Goal: Information Seeking & Learning: Learn about a topic

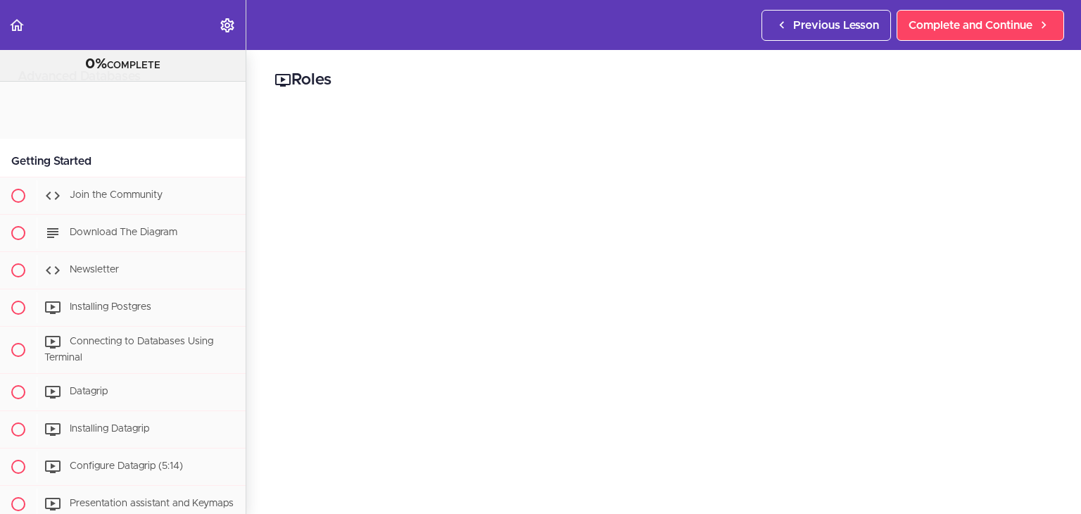
scroll to position [1405, 0]
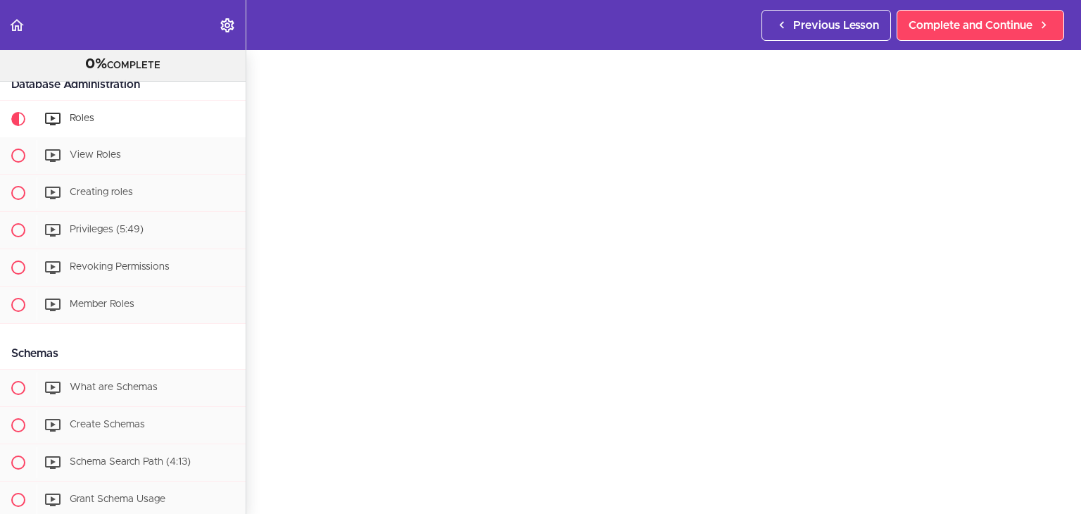
scroll to position [48, 0]
click at [72, 160] on span "View Roles" at bounding box center [95, 155] width 51 height 10
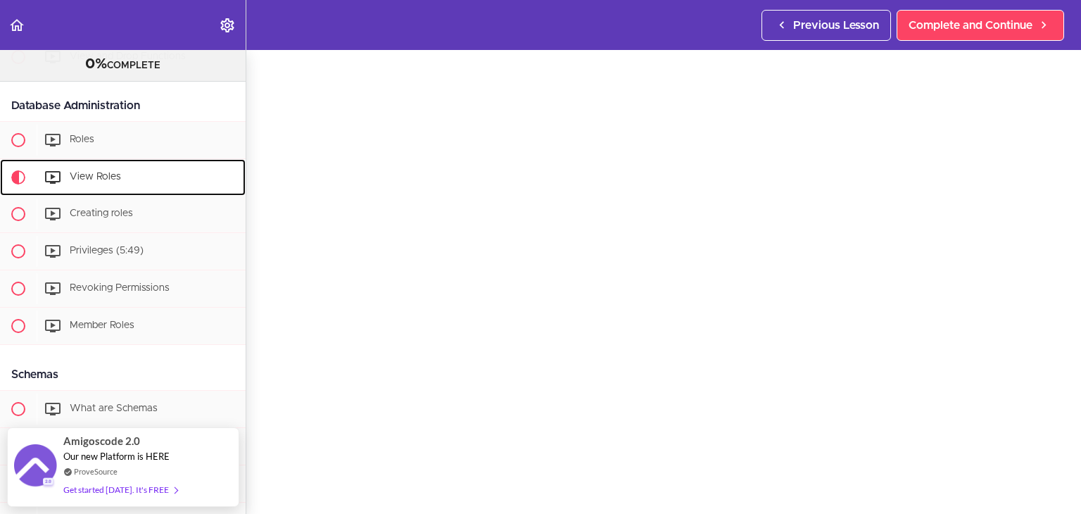
scroll to position [49, 0]
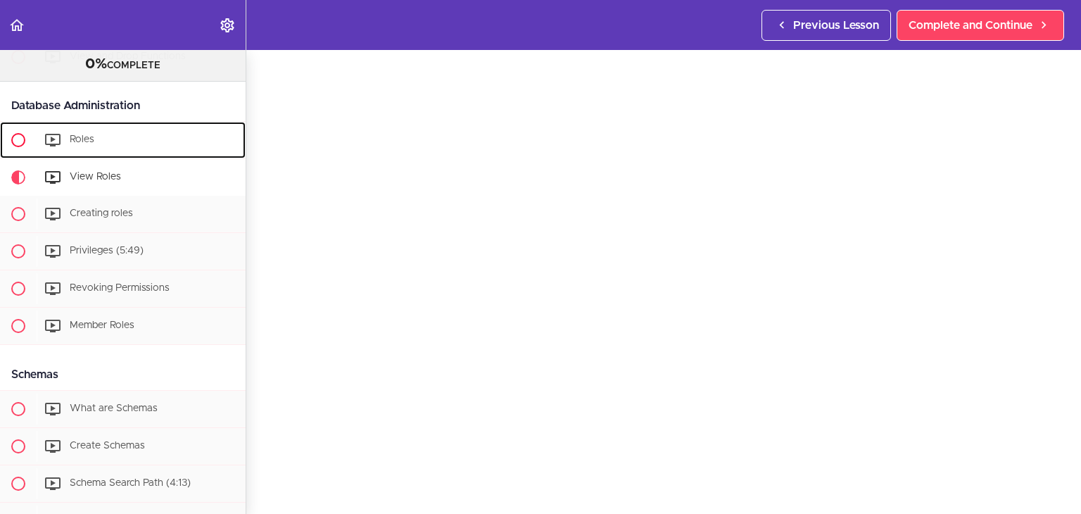
click at [62, 148] on span at bounding box center [55, 140] width 23 height 17
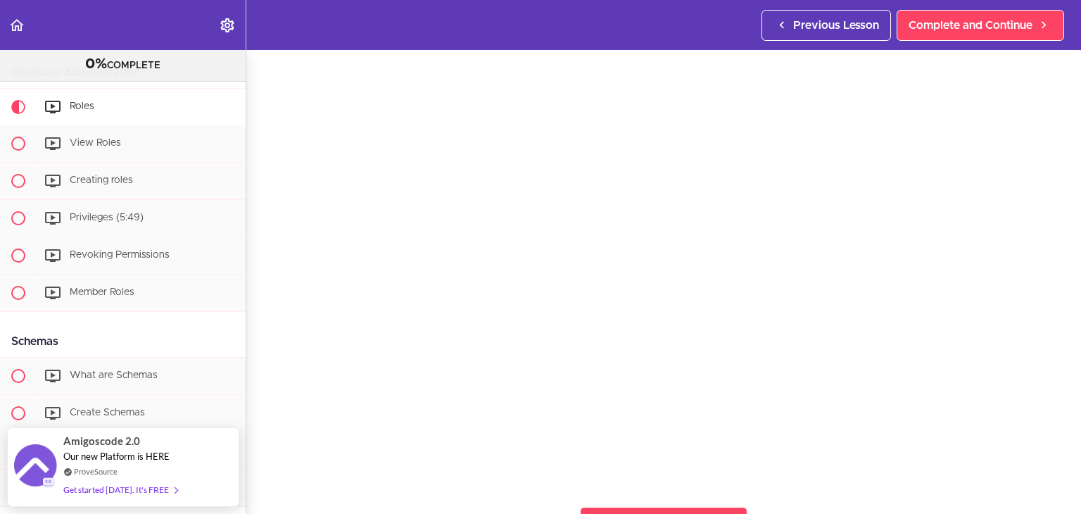
scroll to position [36, 0]
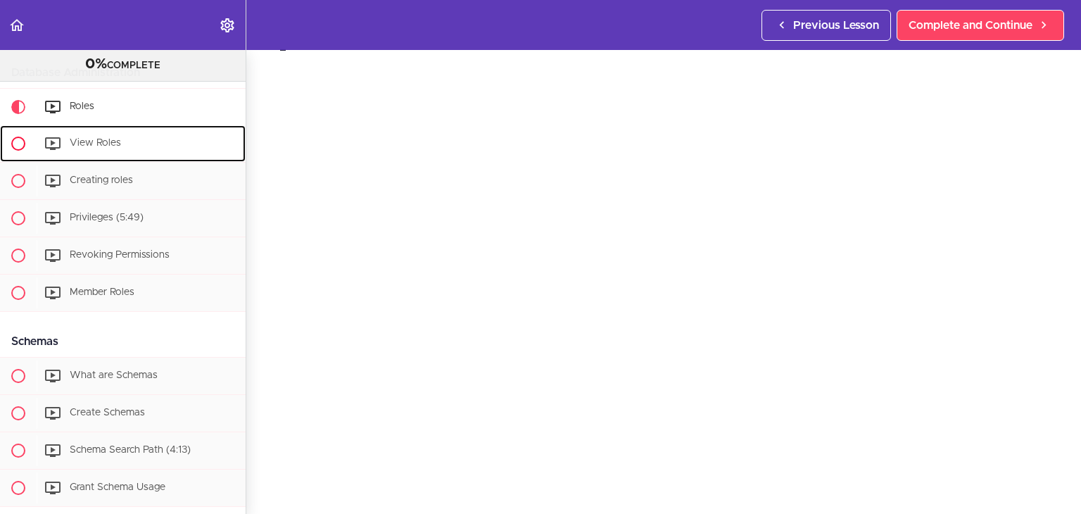
click at [94, 148] on span "View Roles" at bounding box center [95, 143] width 51 height 10
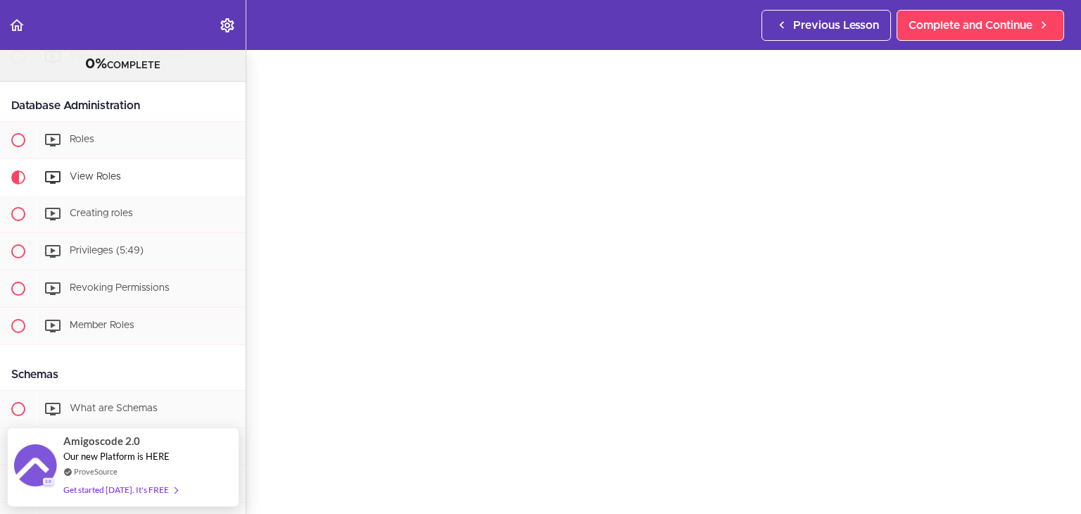
scroll to position [51, 0]
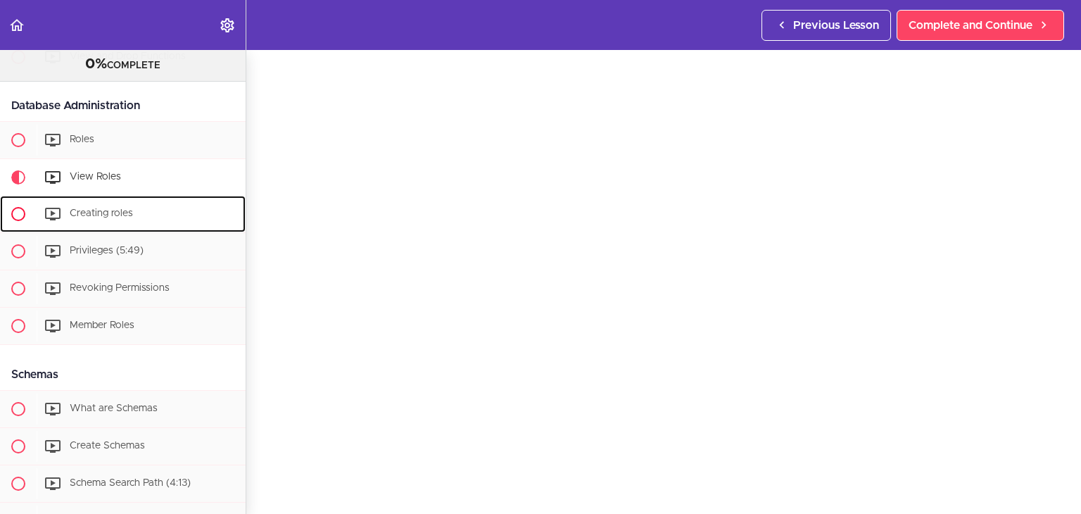
click at [147, 227] on div "Creating roles" at bounding box center [141, 213] width 209 height 31
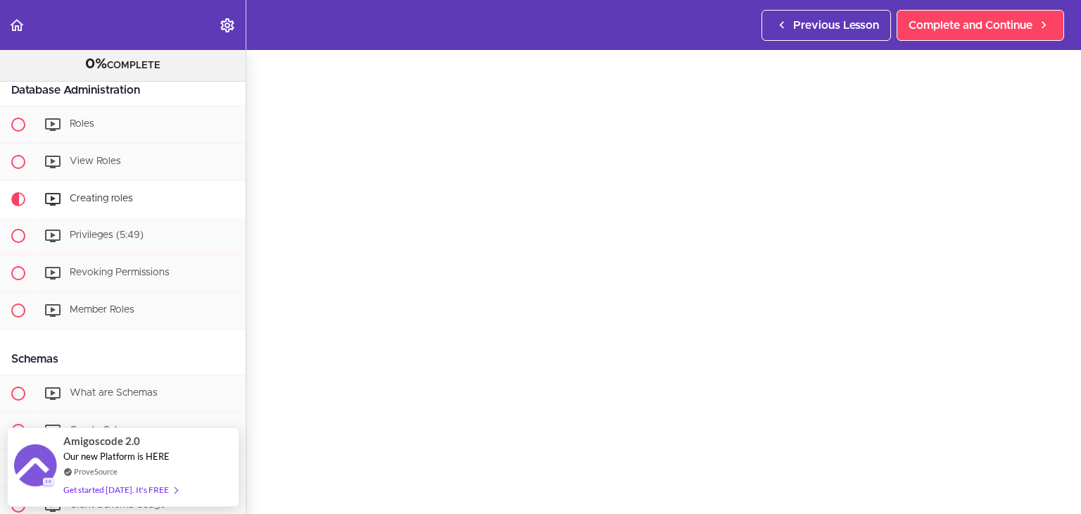
scroll to position [53, 0]
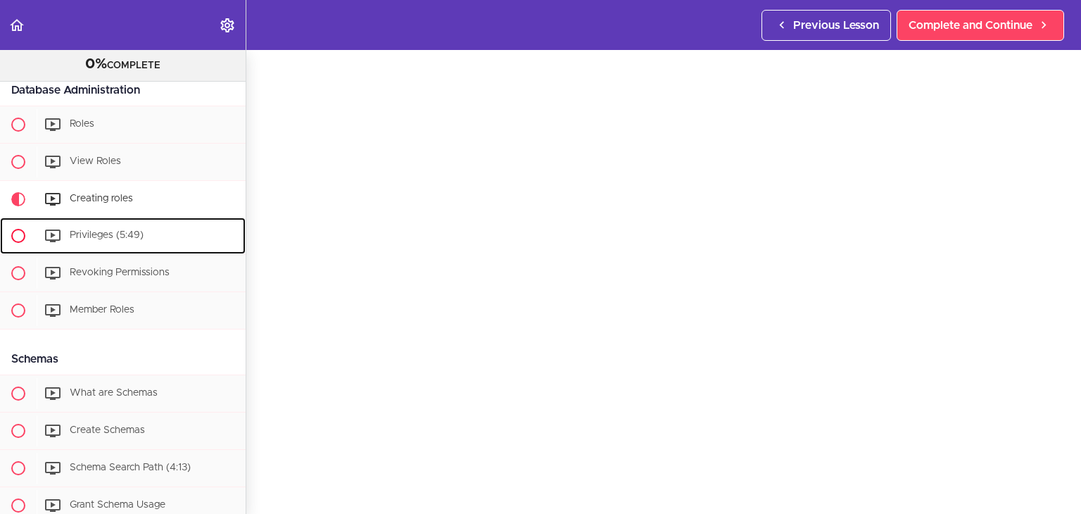
click at [153, 246] on div "Privileges (5:49)" at bounding box center [141, 235] width 209 height 31
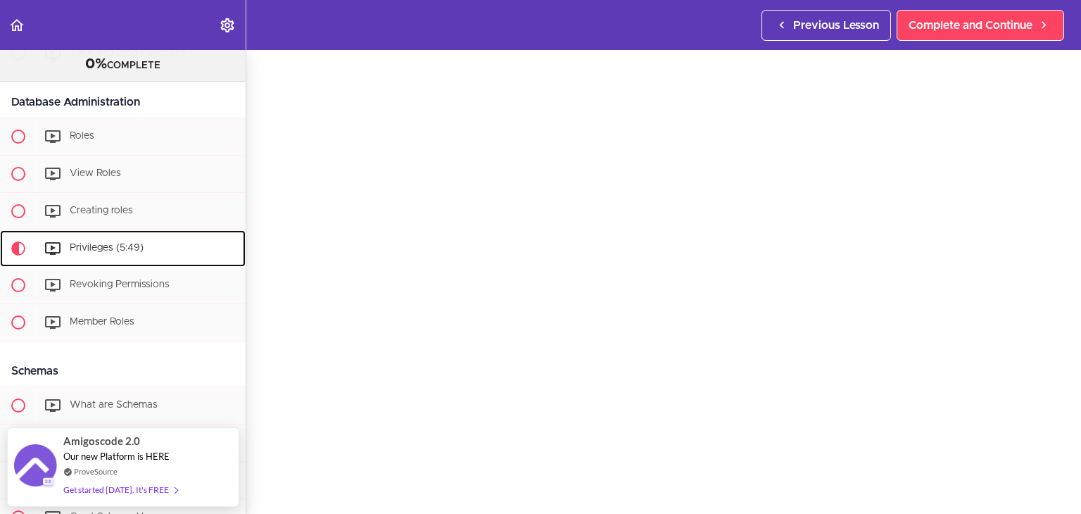
scroll to position [39, 0]
click at [96, 227] on div "Creating roles" at bounding box center [141, 211] width 209 height 31
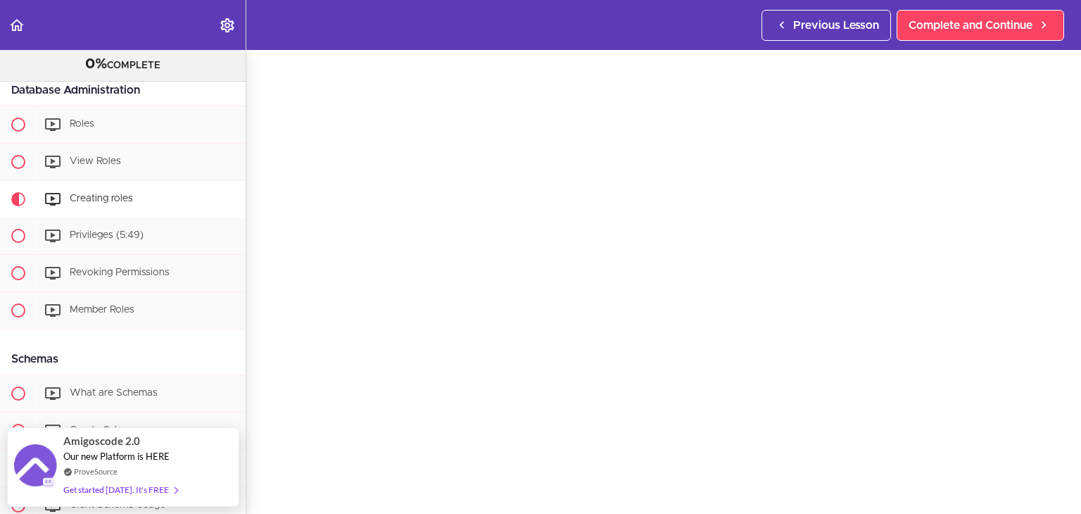
scroll to position [49, 0]
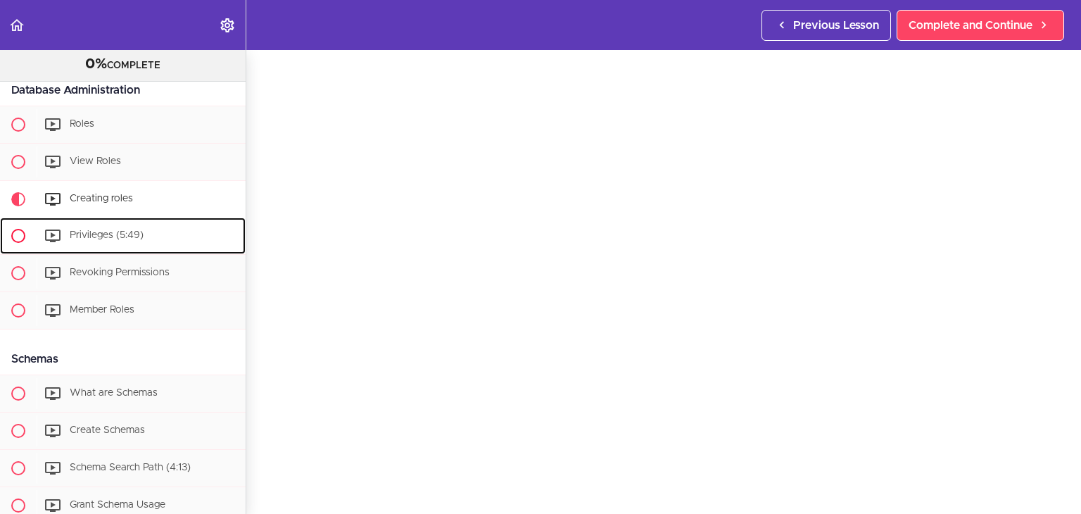
click at [151, 248] on div "Privileges (5:49)" at bounding box center [141, 235] width 209 height 31
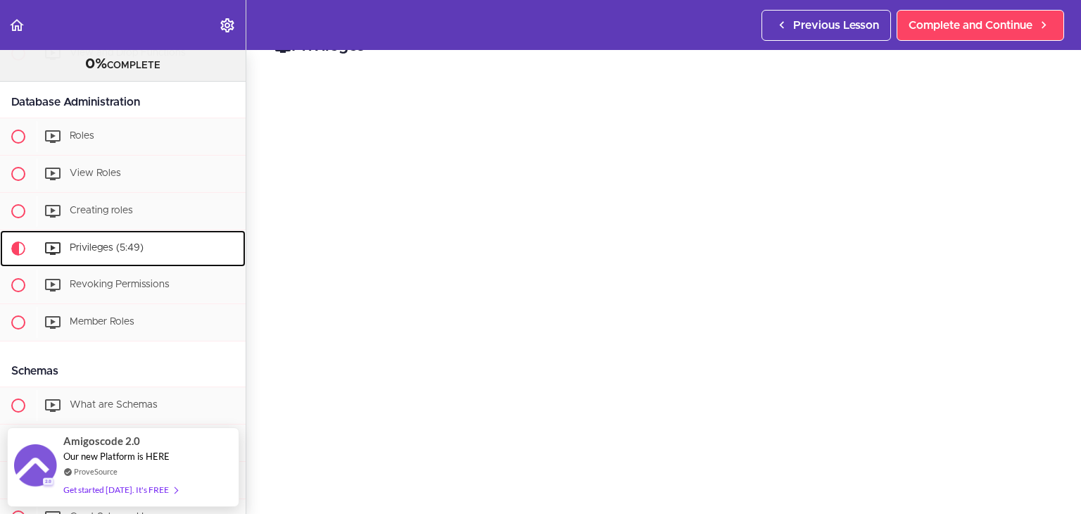
scroll to position [42, 0]
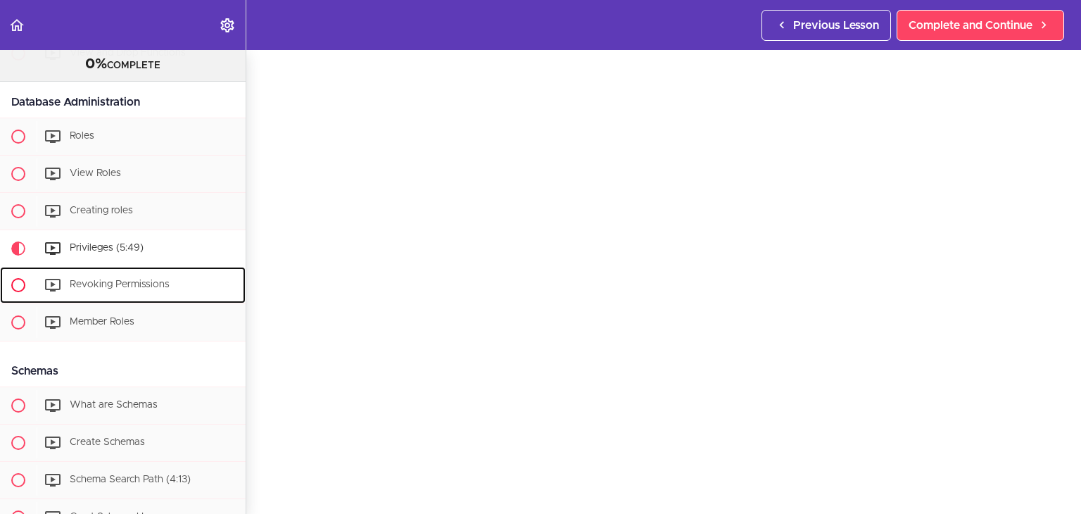
click at [160, 289] on span "Revoking Permissions" at bounding box center [120, 284] width 100 height 10
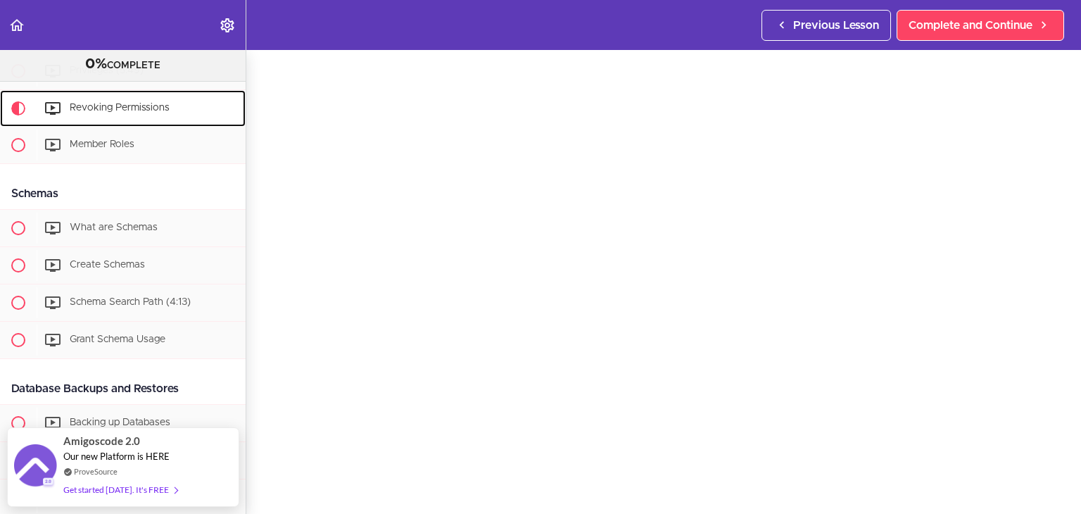
scroll to position [45, 0]
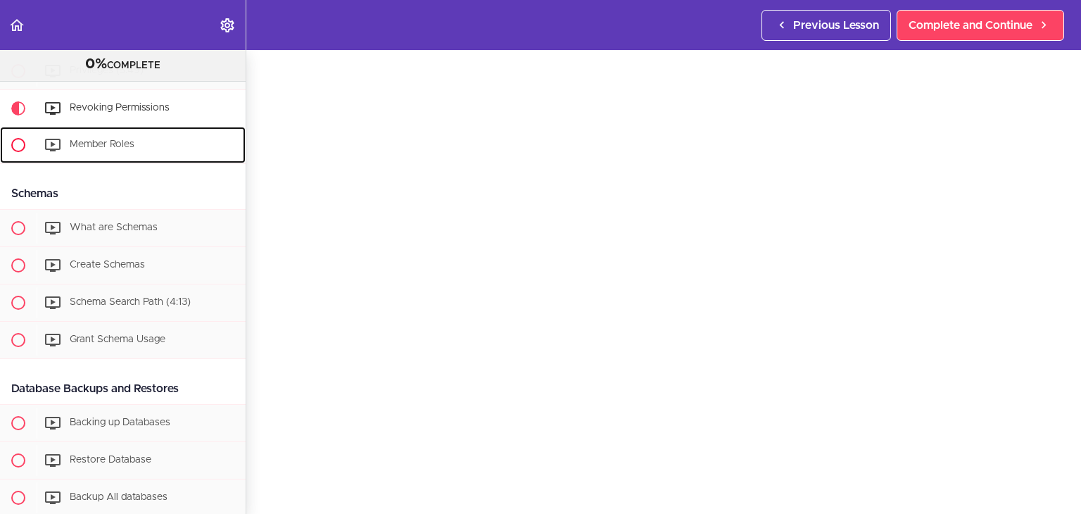
drag, startPoint x: 156, startPoint y: 170, endPoint x: 146, endPoint y: 166, distance: 9.8
click at [156, 160] on div "Member Roles" at bounding box center [141, 144] width 209 height 31
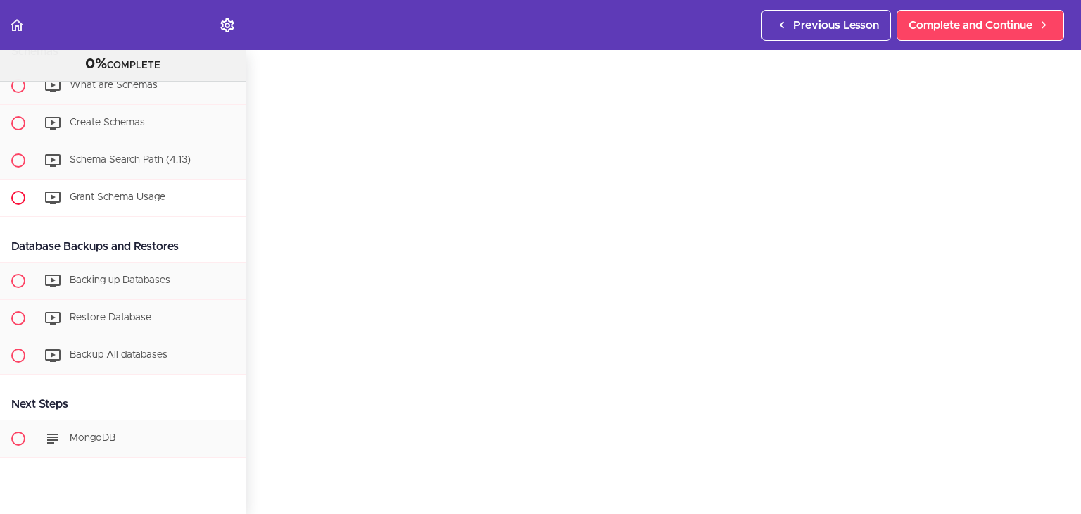
scroll to position [1700, 0]
click at [108, 283] on div "Backing up Databases" at bounding box center [141, 280] width 209 height 31
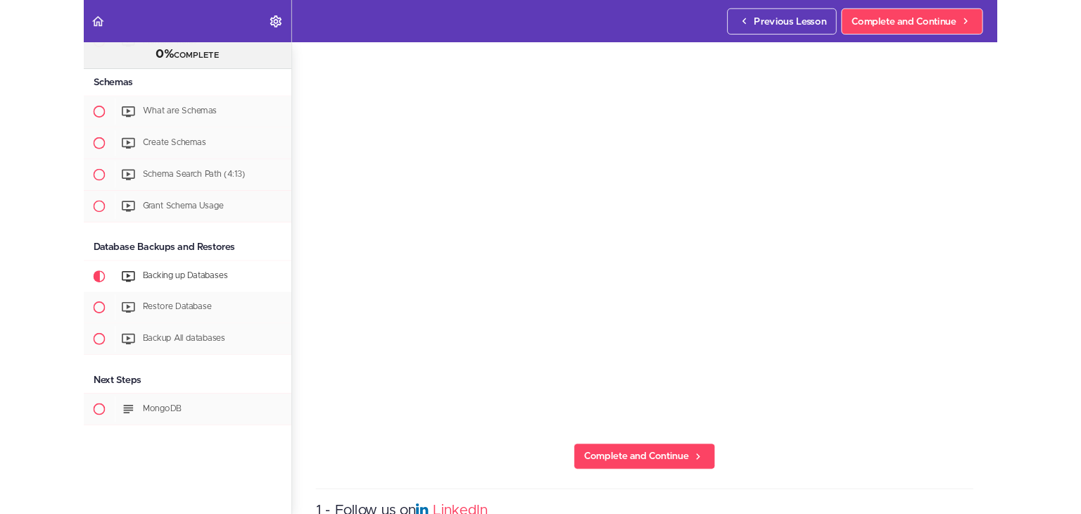
scroll to position [1771, 0]
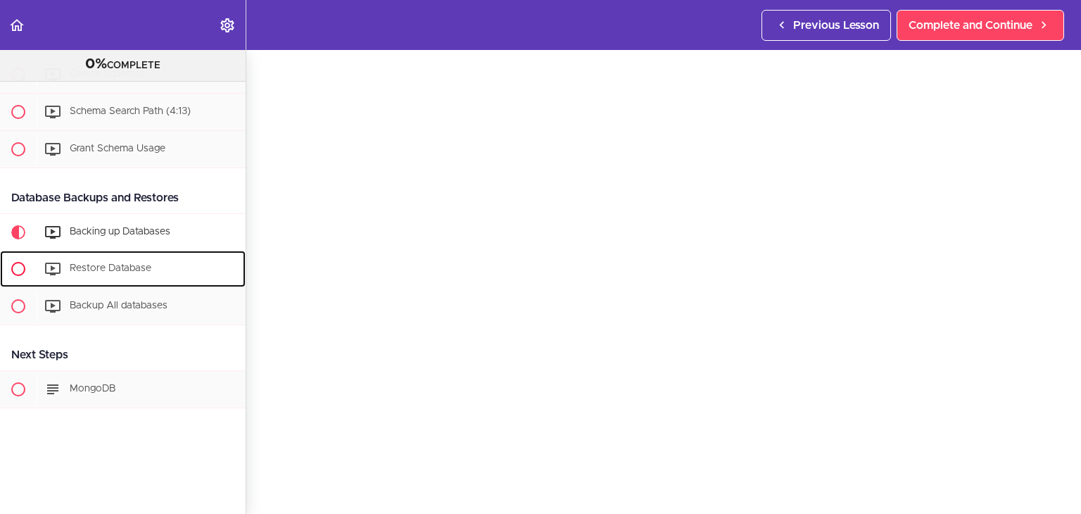
click at [106, 263] on span "Restore Database" at bounding box center [111, 268] width 82 height 10
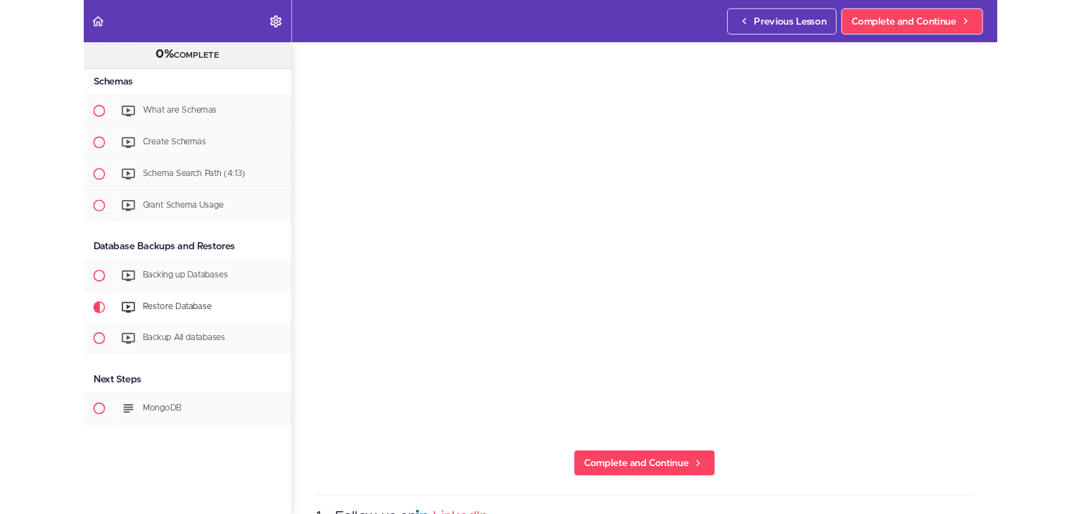
scroll to position [1771, 0]
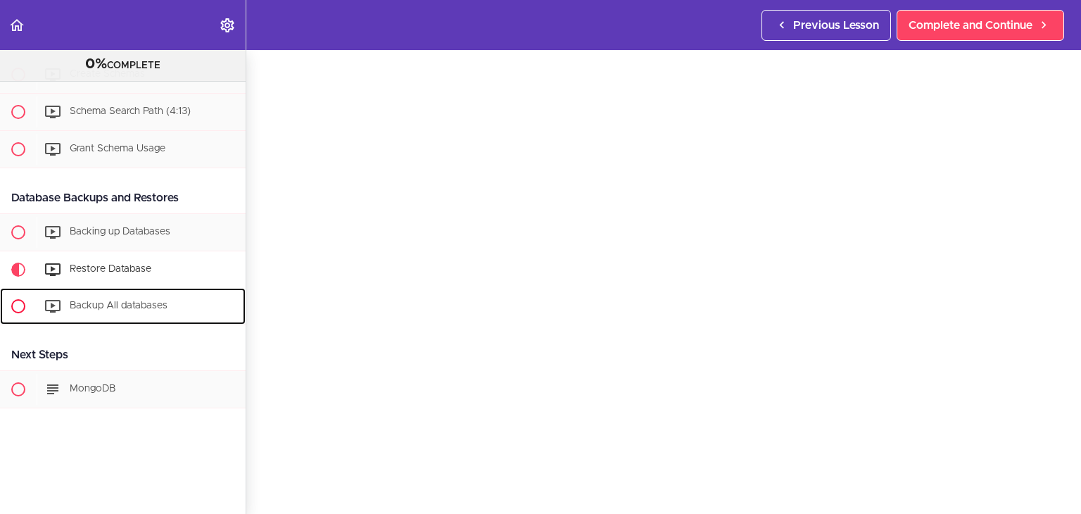
click at [118, 304] on div "Backup All databases" at bounding box center [141, 306] width 209 height 31
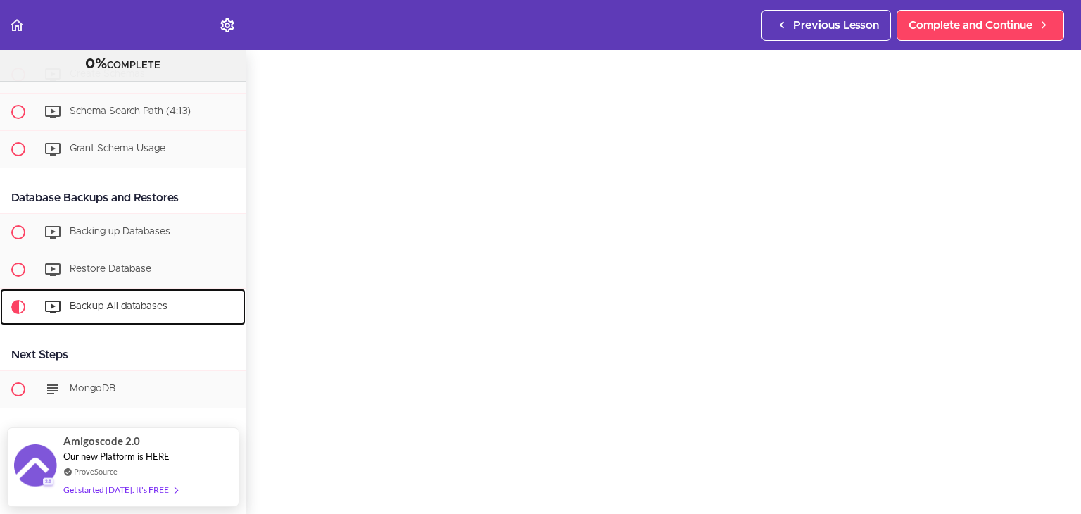
scroll to position [56, 0]
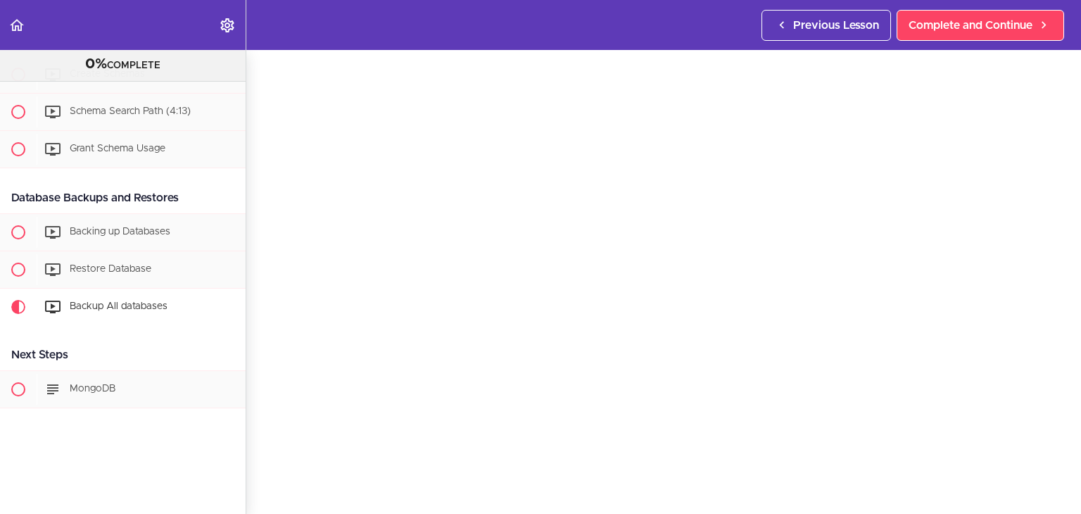
click at [1043, 479] on section "Advanced Databases 0% COMPLETE Getting Started Join the Community Download The …" at bounding box center [540, 282] width 1081 height 464
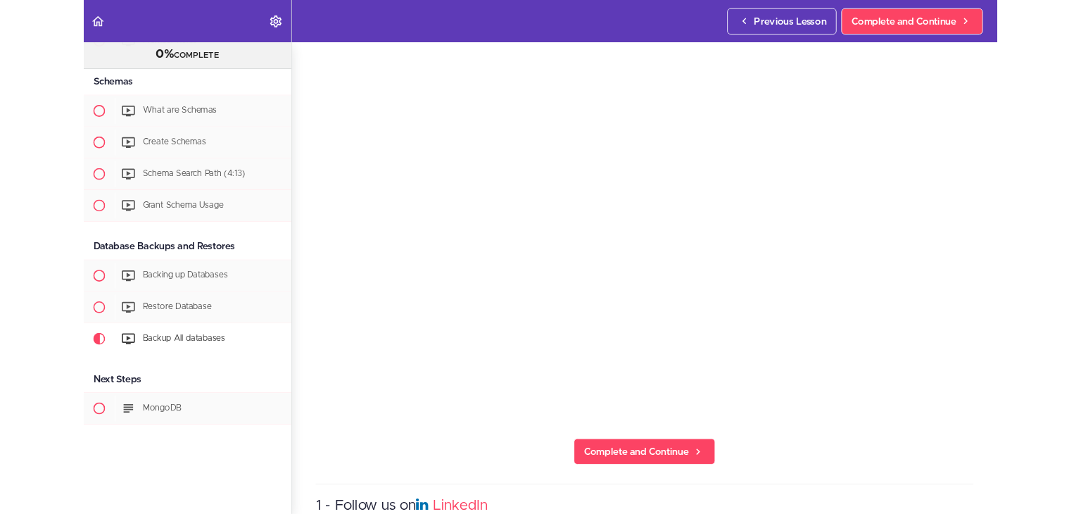
scroll to position [1771, 0]
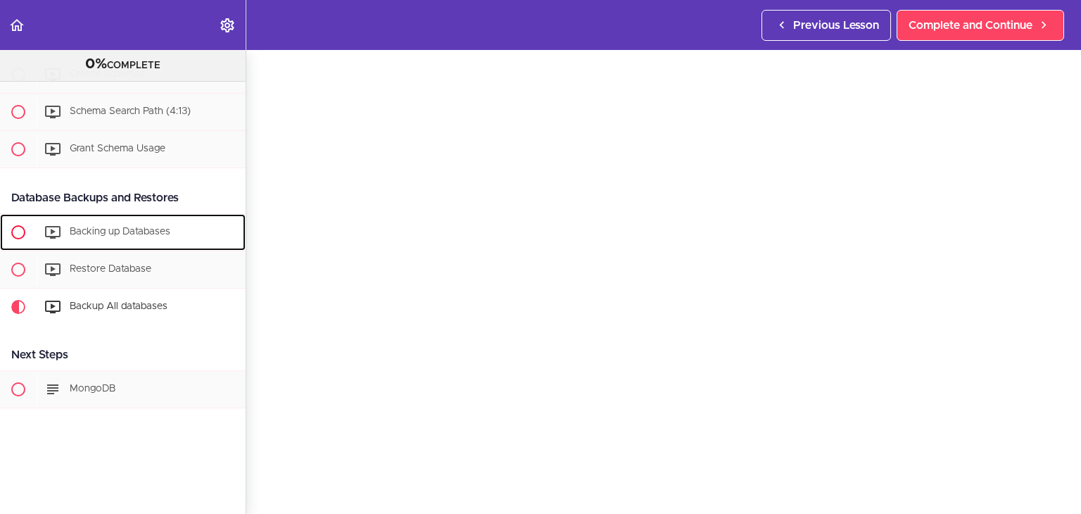
click at [129, 232] on div "Backing up Databases" at bounding box center [141, 232] width 209 height 31
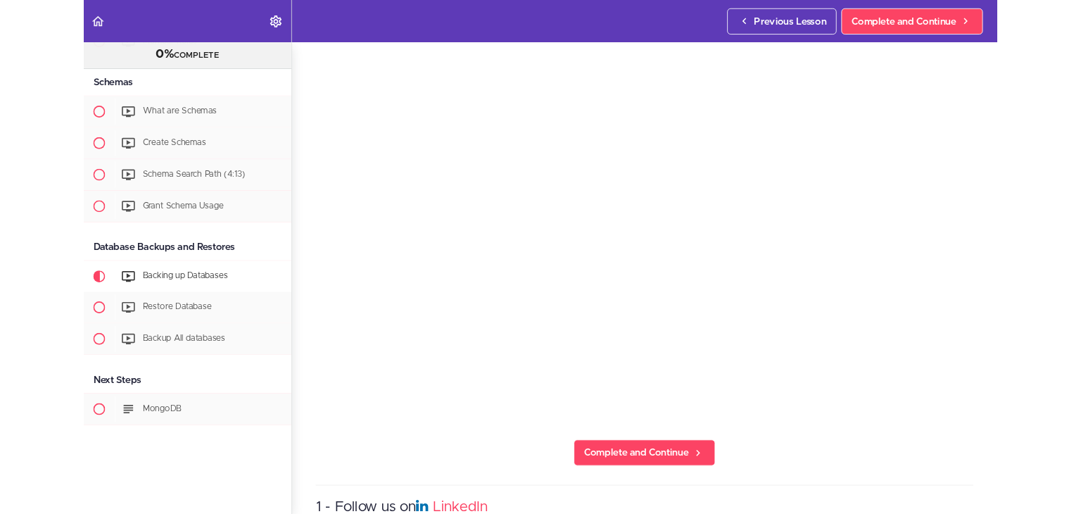
scroll to position [1771, 0]
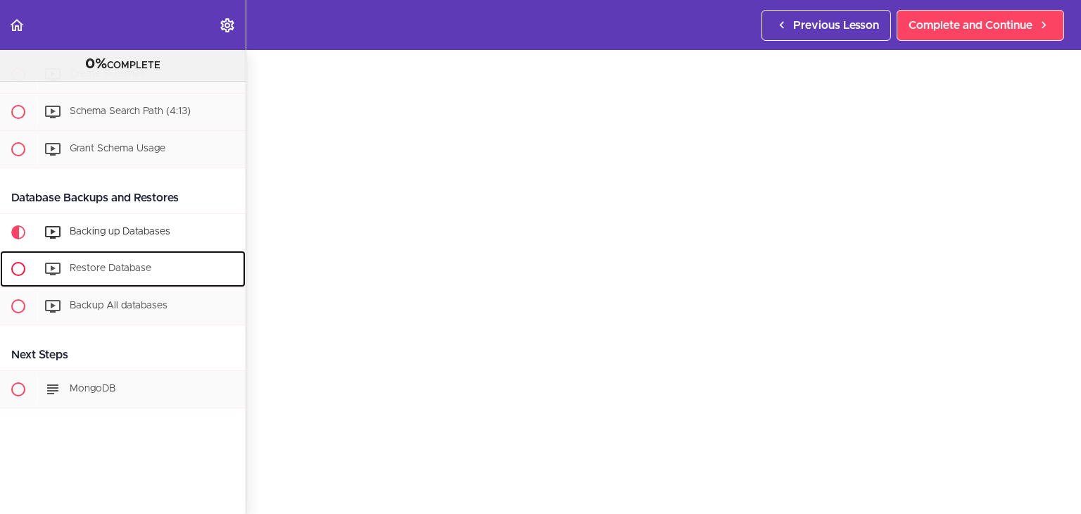
click at [121, 263] on span "Restore Database" at bounding box center [111, 268] width 82 height 10
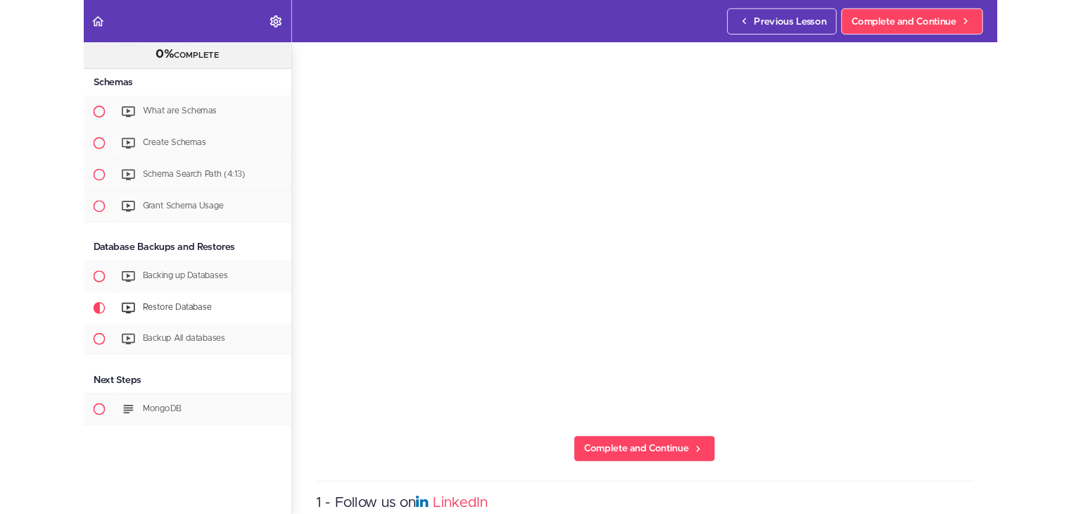
scroll to position [1771, 0]
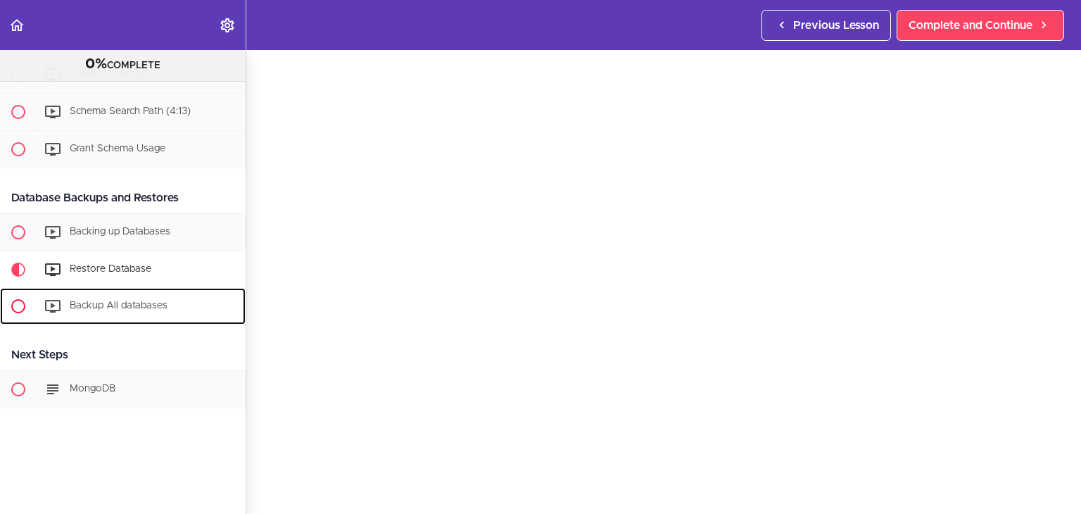
click at [94, 301] on span "Backup All databases" at bounding box center [119, 306] width 98 height 10
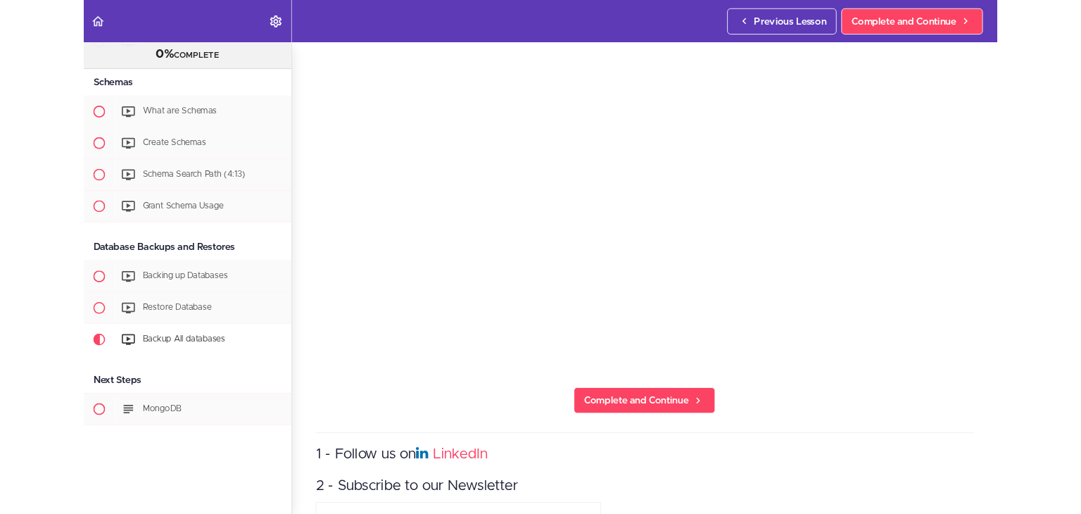
scroll to position [1771, 0]
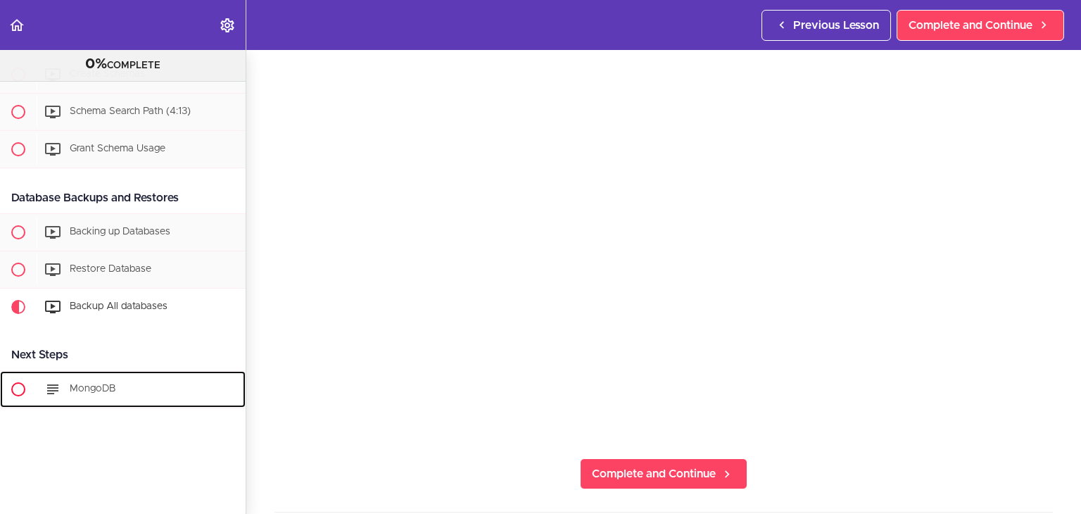
click at [62, 381] on span at bounding box center [55, 389] width 23 height 17
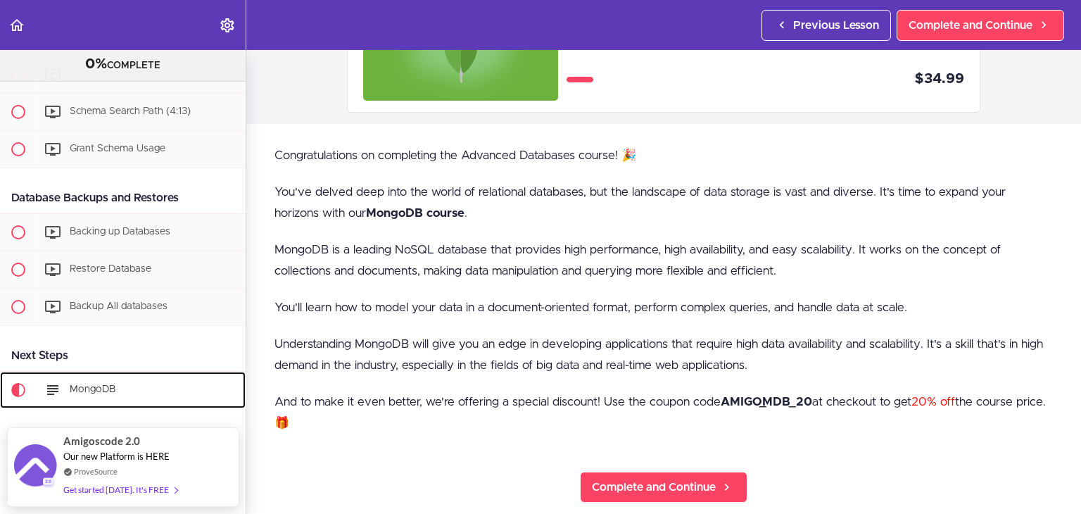
scroll to position [141, 0]
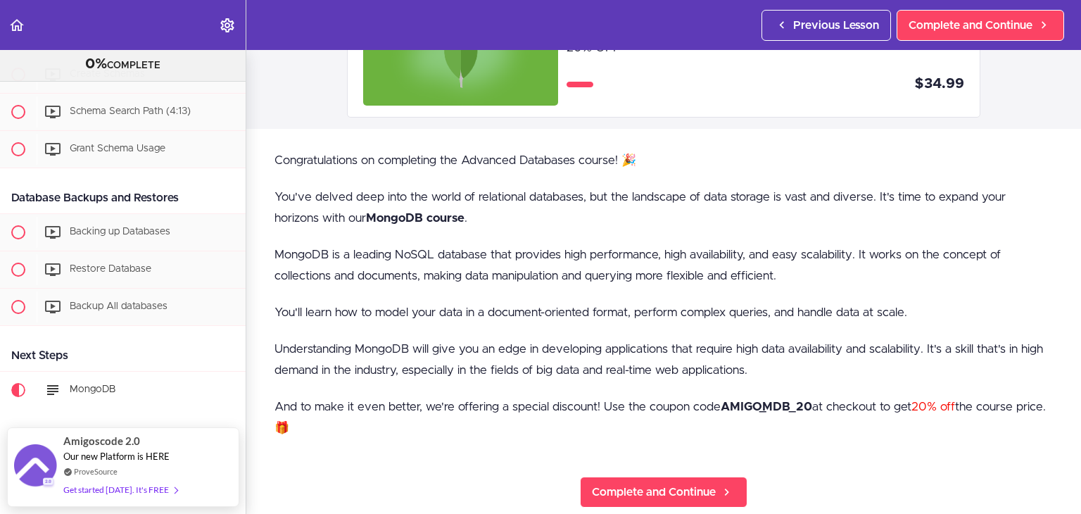
click at [414, 158] on p "Congratulations on completing the Advanced Databases course! 🎉" at bounding box center [663, 160] width 778 height 21
click at [354, 199] on p "You've delved deep into the world of relational databases, but the landscape of…" at bounding box center [663, 208] width 778 height 42
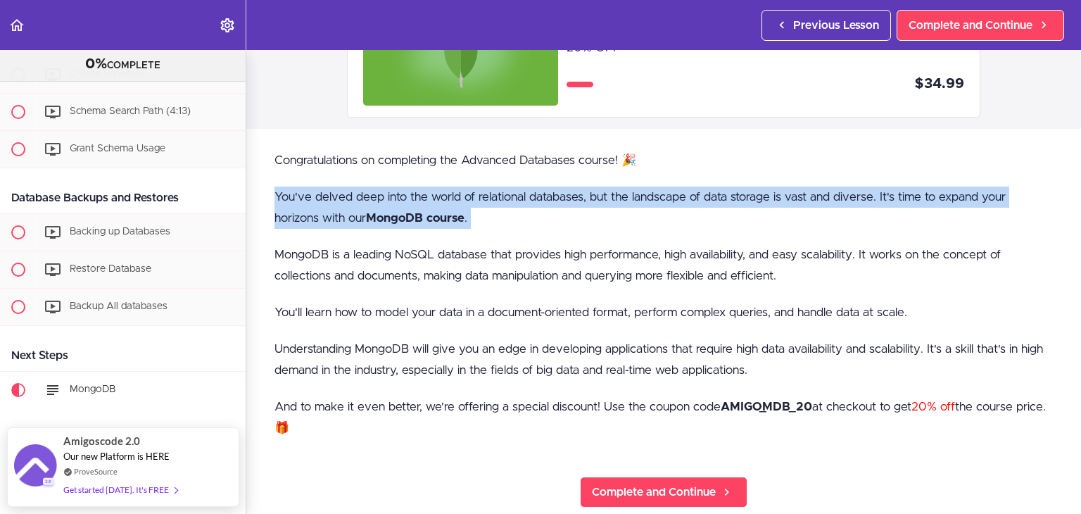
click at [354, 199] on p "You've delved deep into the world of relational databases, but the landscape of…" at bounding box center [663, 208] width 778 height 42
click at [527, 207] on p "You've delved deep into the world of relational databases, but the landscape of…" at bounding box center [663, 208] width 778 height 42
click at [412, 200] on p "You've delved deep into the world of relational databases, but the landscape of…" at bounding box center [663, 208] width 778 height 42
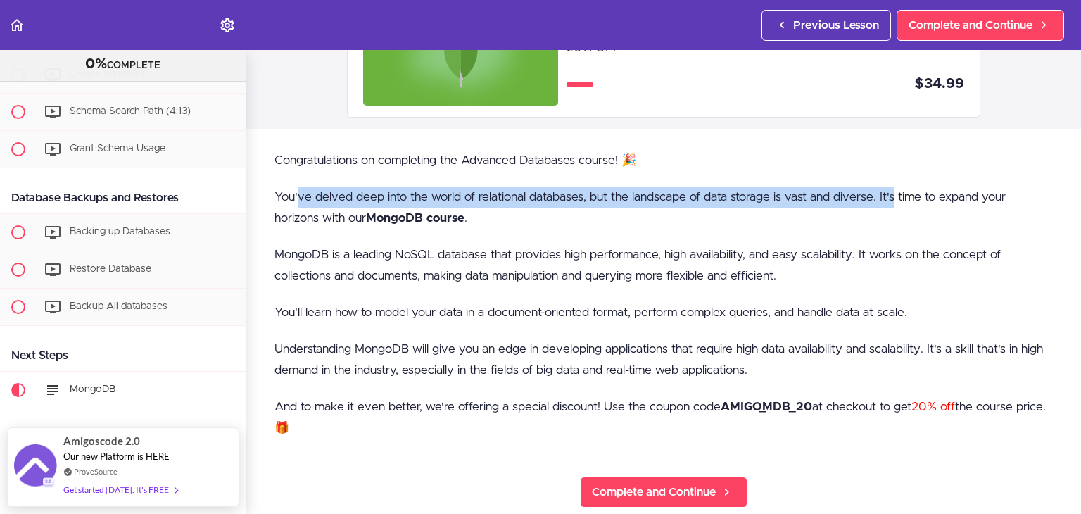
drag, startPoint x: 298, startPoint y: 195, endPoint x: 890, endPoint y: 184, distance: 592.7
click at [890, 184] on div "Congratulations on completing the Advanced Databases course! 🎉 You've delved de…" at bounding box center [663, 302] width 778 height 304
click at [885, 191] on p "You've delved deep into the world of relational databases, but the landscape of…" at bounding box center [663, 208] width 778 height 42
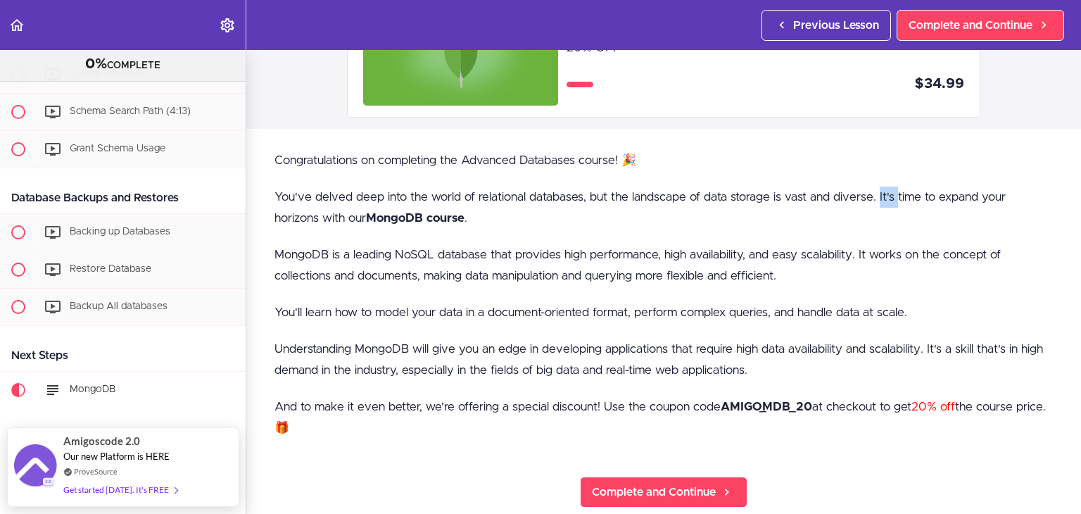
click at [885, 191] on p "You've delved deep into the world of relational databases, but the landscape of…" at bounding box center [663, 208] width 778 height 42
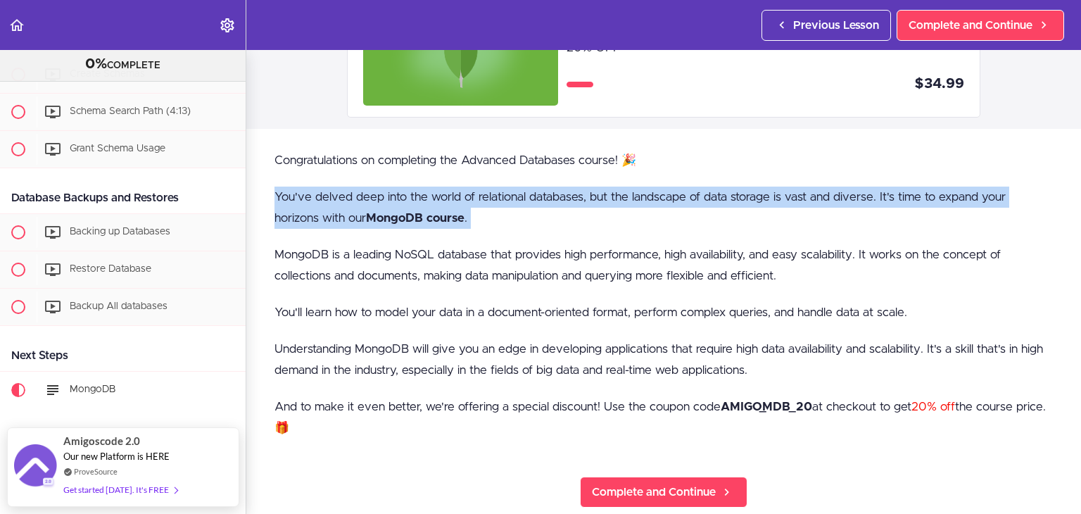
click at [885, 191] on p "You've delved deep into the world of relational databases, but the landscape of…" at bounding box center [663, 208] width 778 height 42
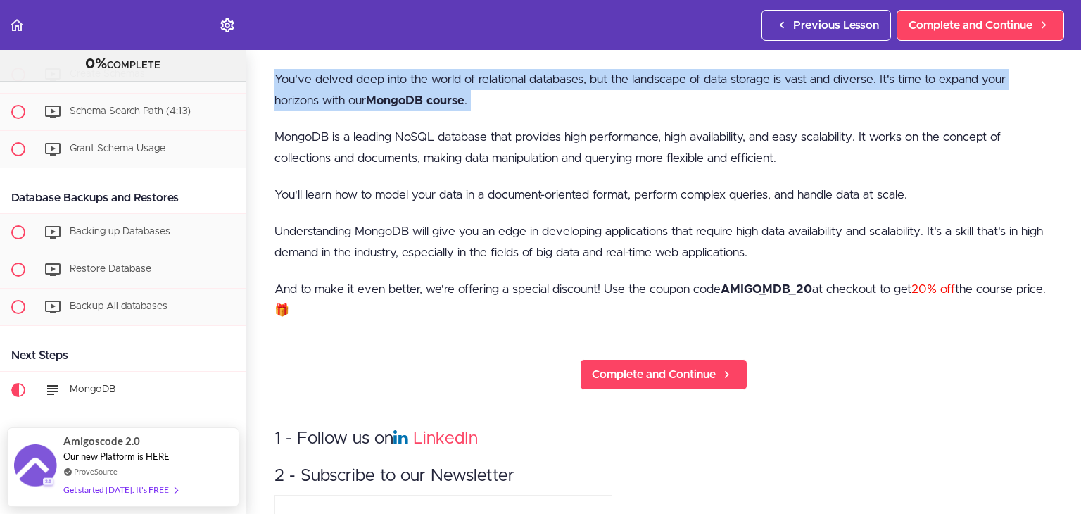
scroll to position [282, 0]
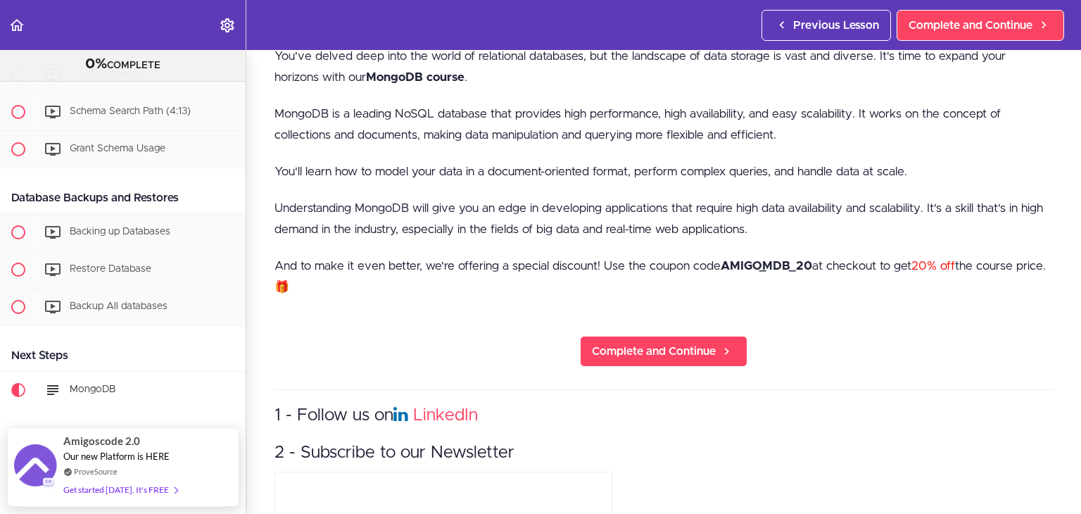
click at [316, 113] on p "MongoDB is a leading NoSQL database that provides high performance, high availa…" at bounding box center [663, 124] width 778 height 42
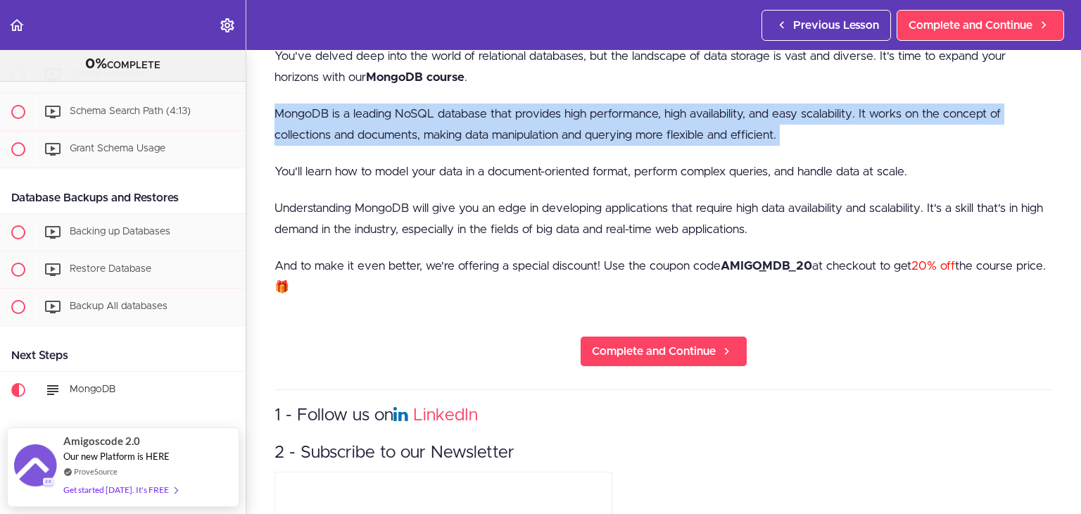
click at [316, 113] on p "MongoDB is a leading NoSQL database that provides high performance, high availa…" at bounding box center [663, 124] width 778 height 42
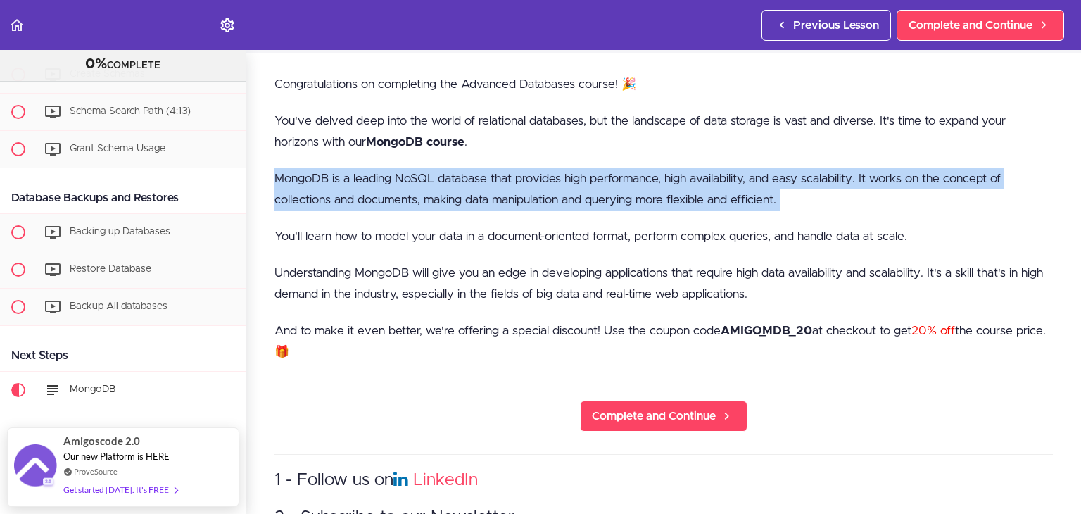
scroll to position [211, 0]
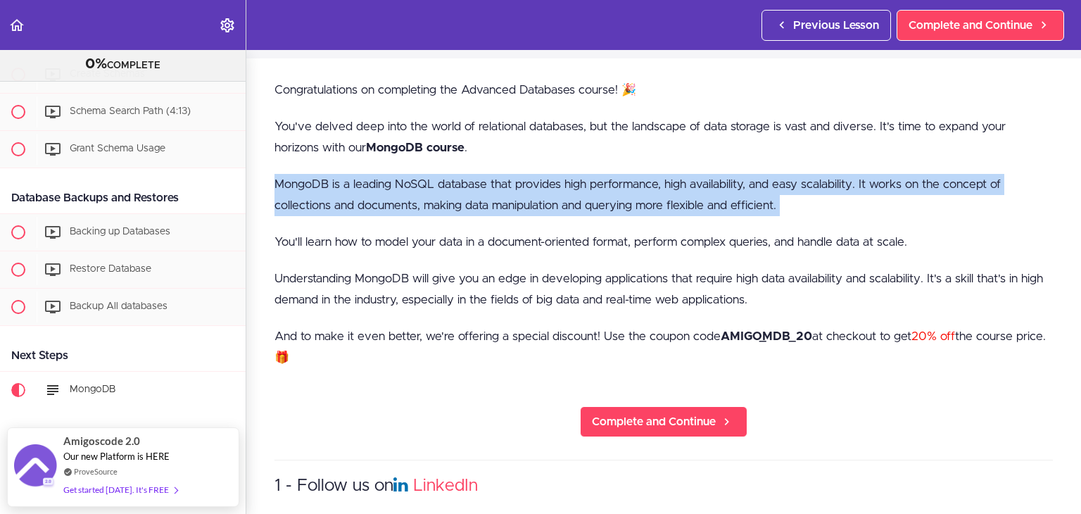
click at [304, 202] on p "MongoDB is a leading NoSQL database that provides high performance, high availa…" at bounding box center [663, 195] width 778 height 42
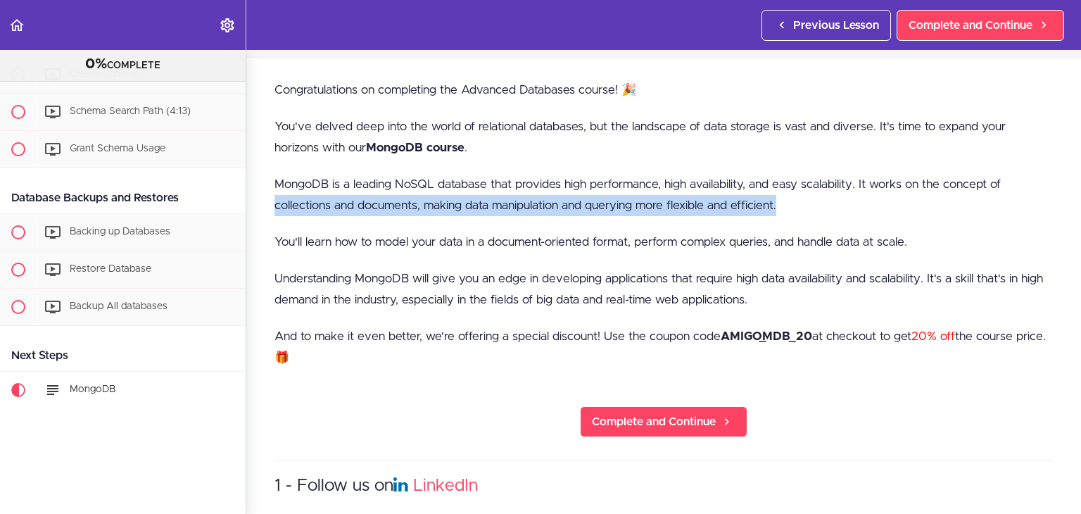
drag, startPoint x: 263, startPoint y: 206, endPoint x: 785, endPoint y: 198, distance: 522.3
click at [785, 198] on div "MongoDB AMIGO_MDB_20 20% OFF $34.99 Congratulations on completing the Advanced …" at bounding box center [663, 71] width 835 height 464
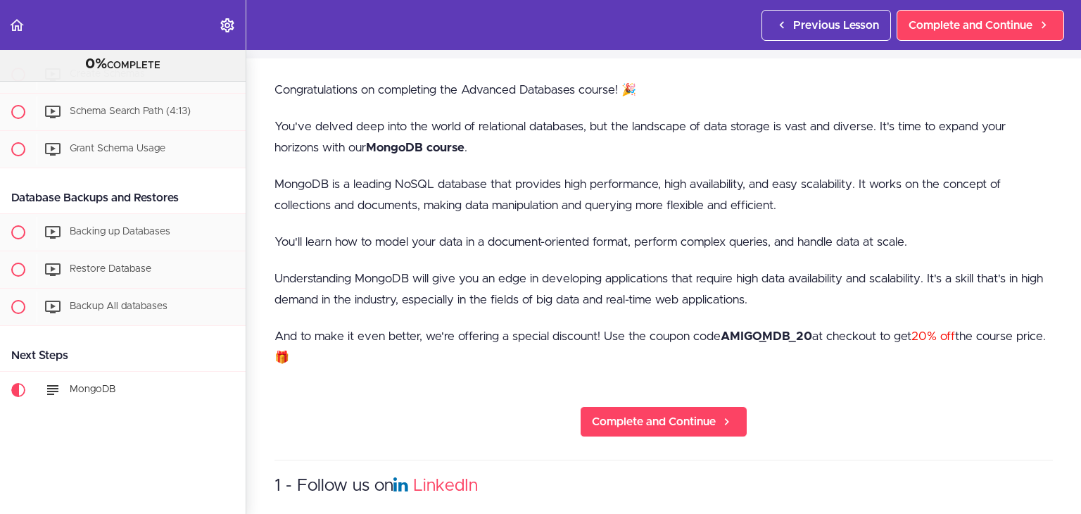
click at [562, 248] on p "You'll learn how to model your data in a document-oriented format, perform comp…" at bounding box center [663, 242] width 778 height 21
click at [563, 244] on p "You'll learn how to model your data in a document-oriented format, perform comp…" at bounding box center [663, 242] width 778 height 21
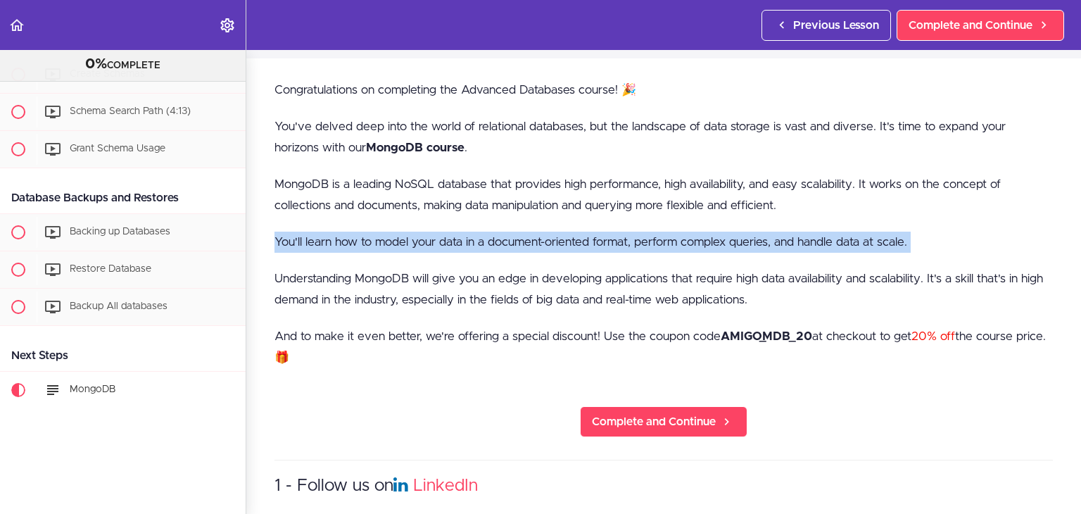
click at [563, 244] on p "You'll learn how to model your data in a document-oriented format, perform comp…" at bounding box center [663, 242] width 778 height 21
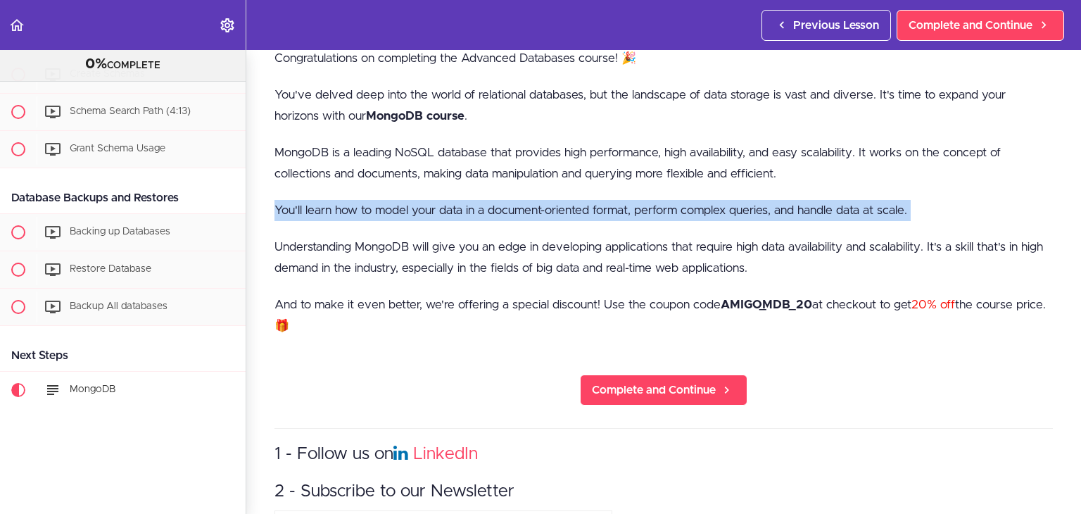
scroll to position [352, 0]
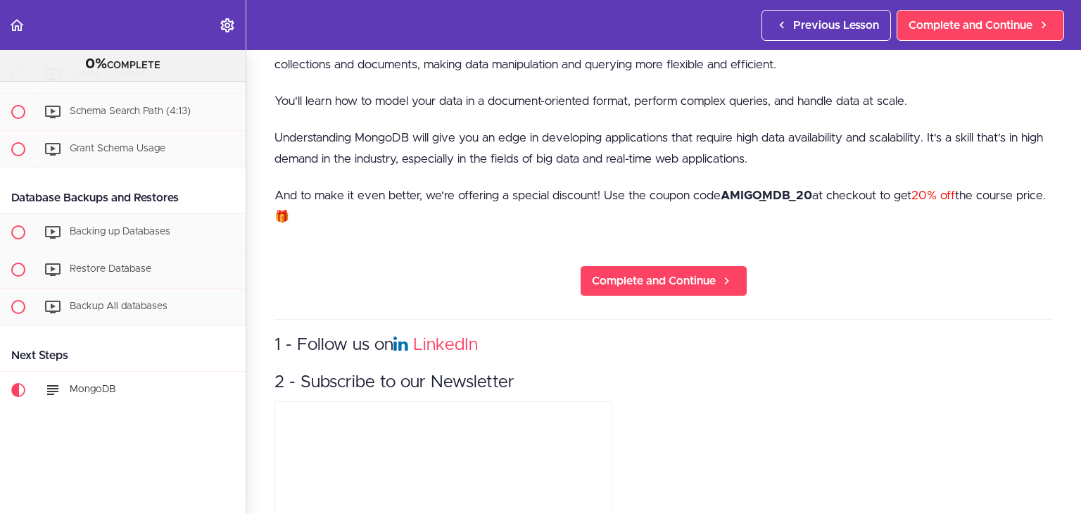
click at [483, 139] on p "Understanding MongoDB will give you an edge in developing applications that req…" at bounding box center [663, 148] width 778 height 42
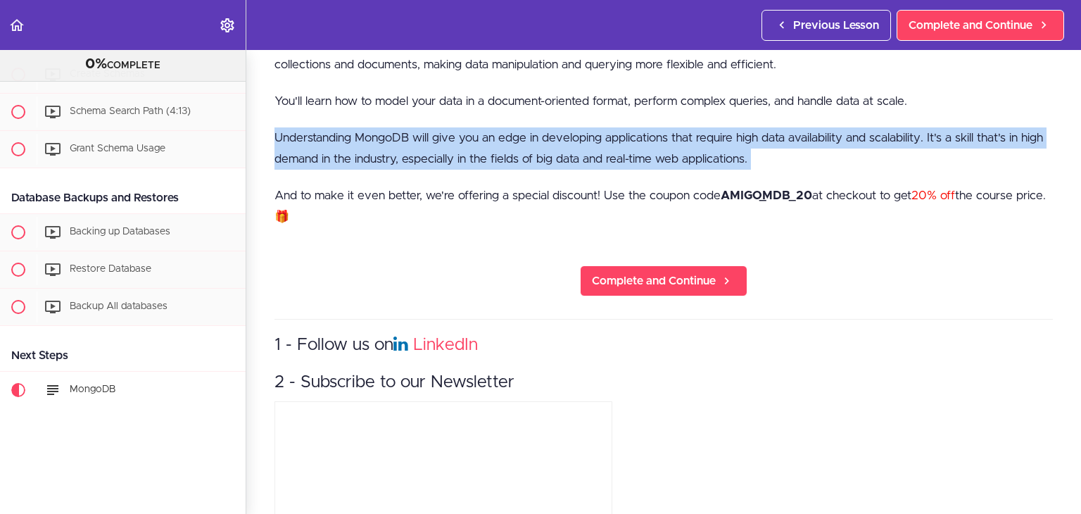
click at [483, 139] on p "Understanding MongoDB will give you an edge in developing applications that req…" at bounding box center [663, 148] width 778 height 42
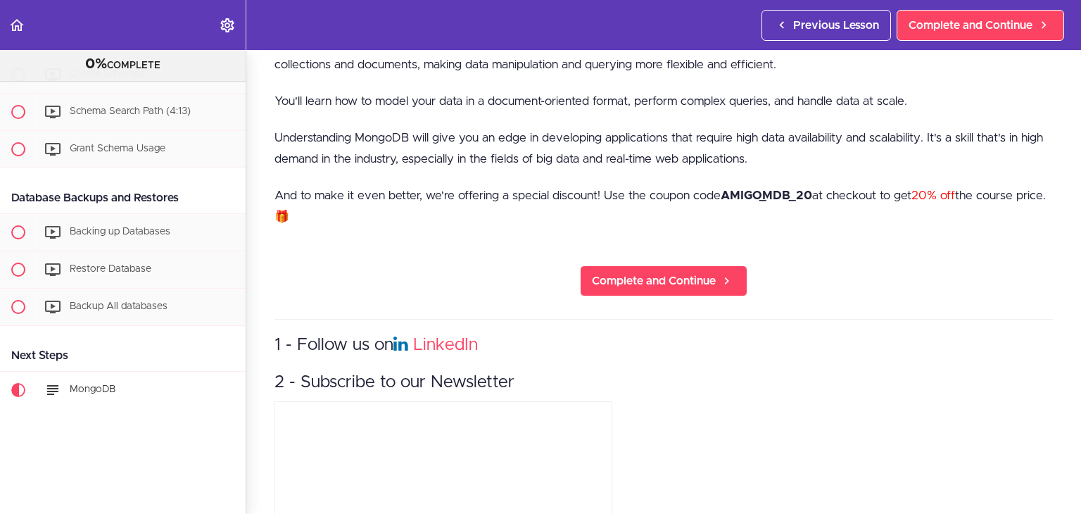
click at [391, 198] on p "And to make it even better, we're offering a special discount! Use the coupon c…" at bounding box center [663, 206] width 778 height 42
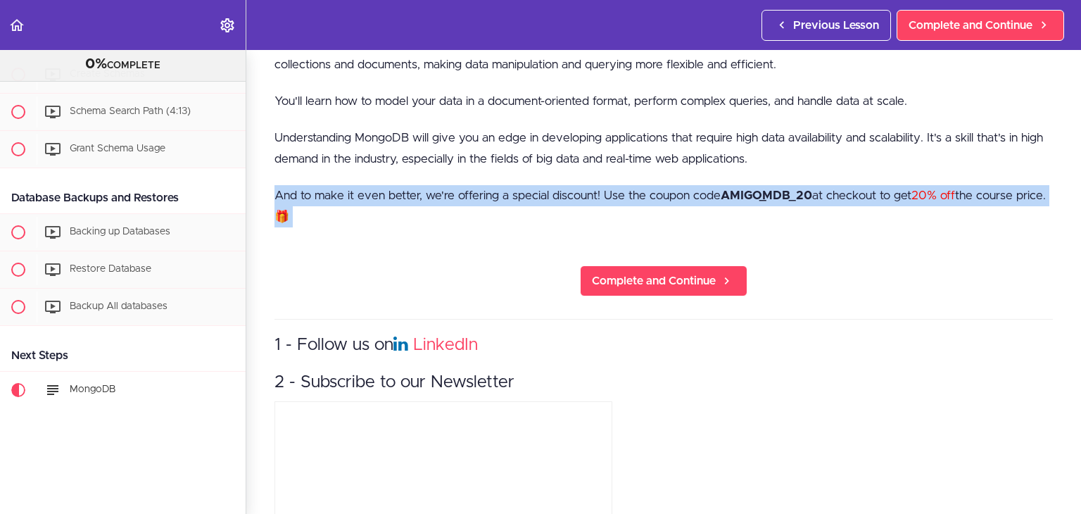
click at [391, 198] on p "And to make it even better, we're offering a special discount! Use the coupon c…" at bounding box center [663, 206] width 778 height 42
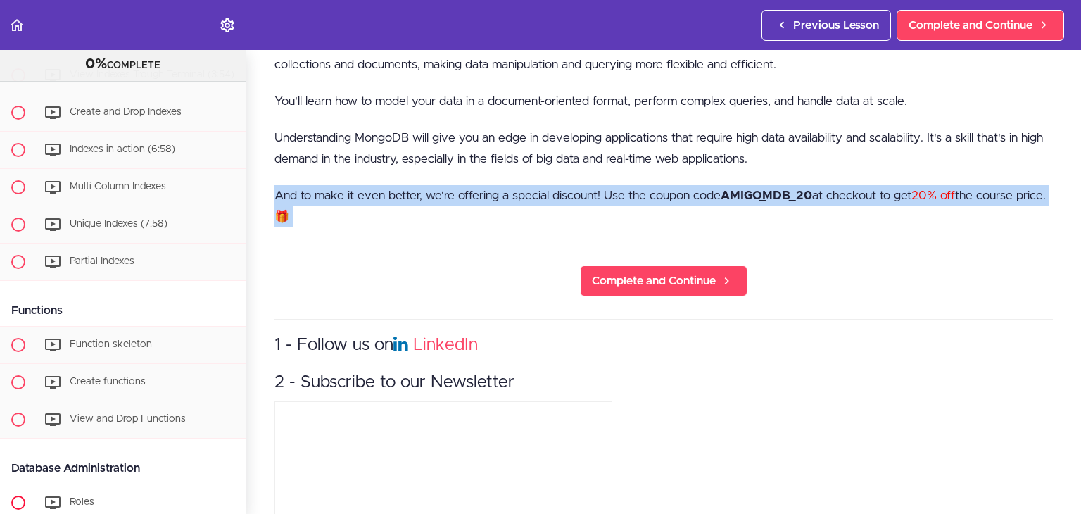
scroll to position [1067, 0]
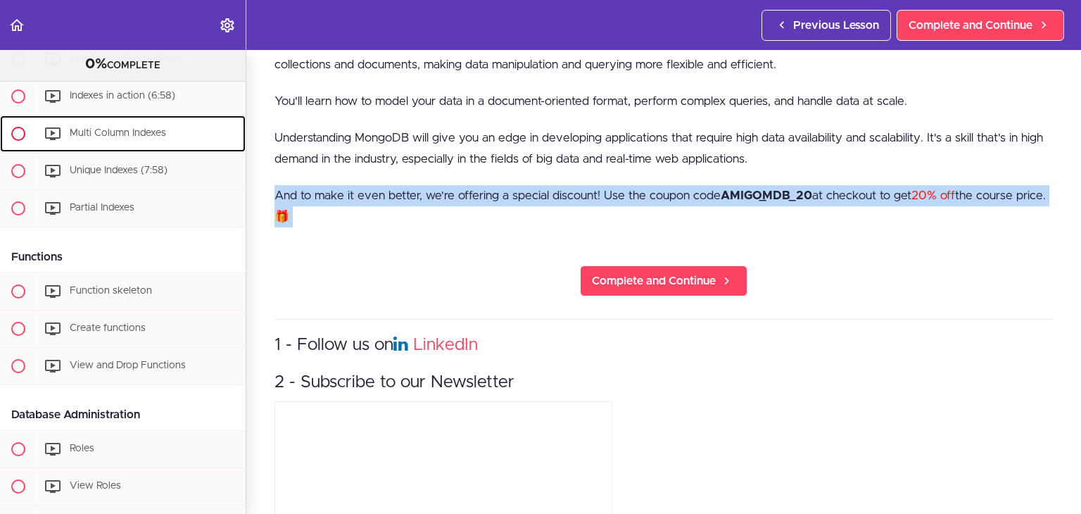
click at [158, 140] on div "Multi Column Indexes" at bounding box center [141, 133] width 209 height 31
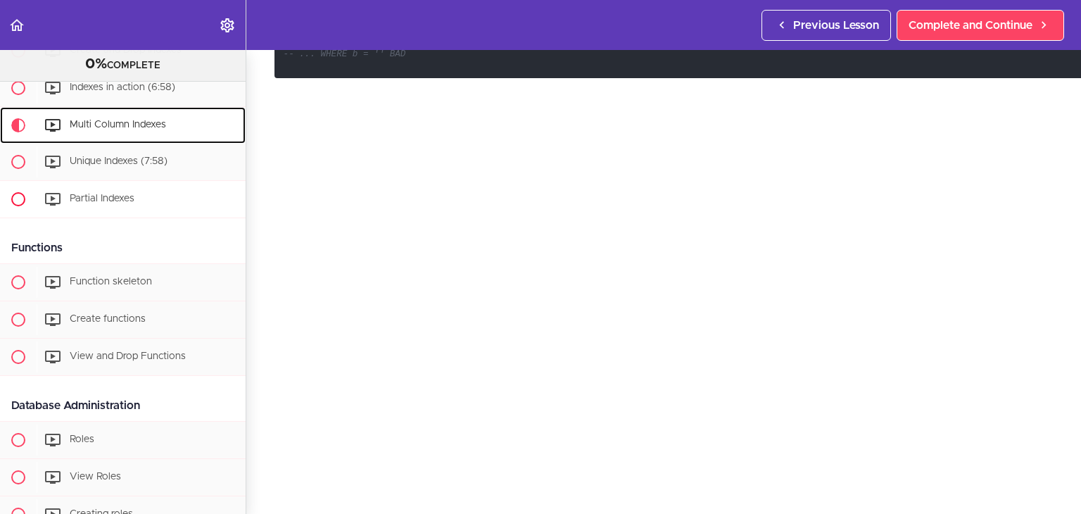
scroll to position [1095, 0]
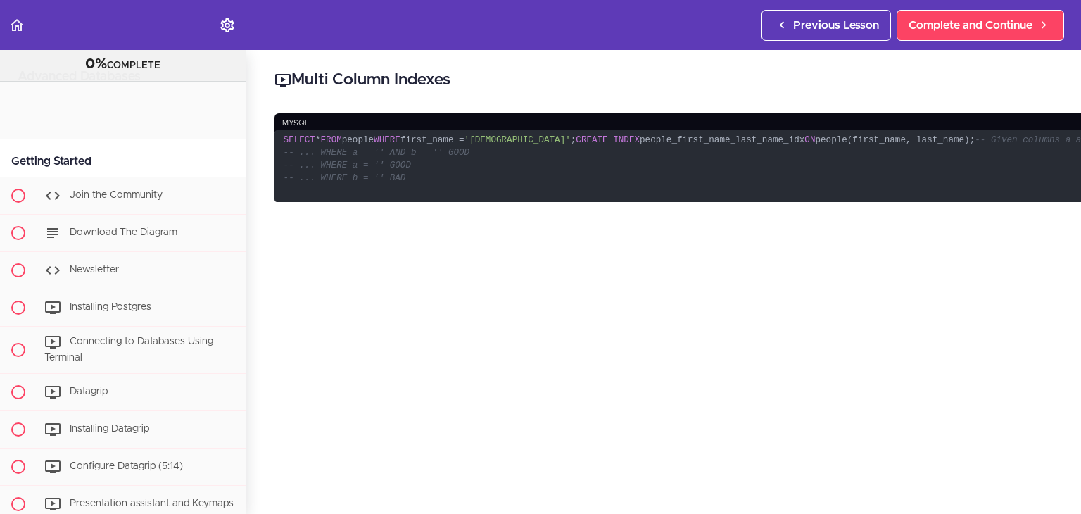
scroll to position [1112, 0]
